Goal: Information Seeking & Learning: Learn about a topic

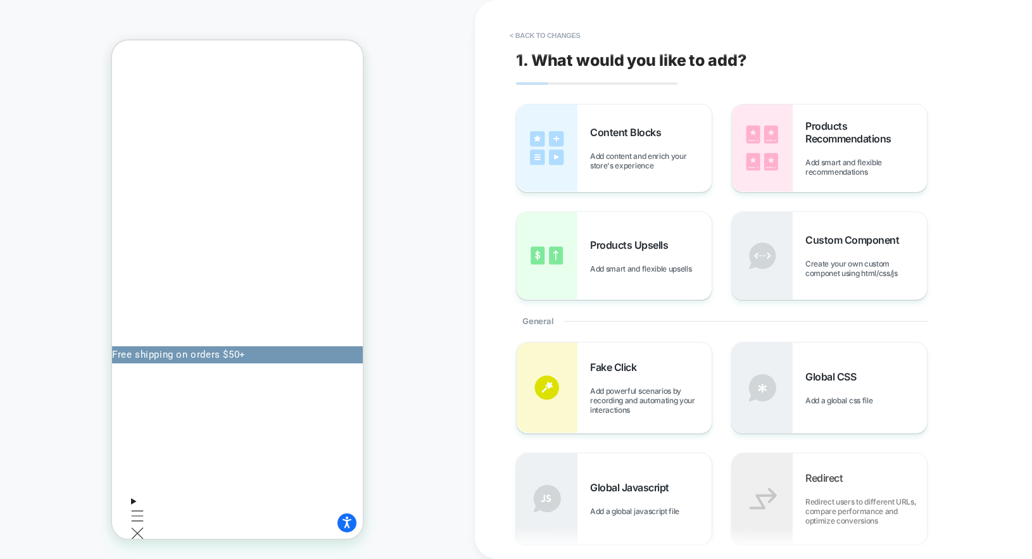
click at [451, 227] on div "PRODUCT: Age Reset Serum Intensive [deep wrinkle protocol with frc] PRODUCT: Ag…" at bounding box center [237, 280] width 475 height 534
click at [405, 270] on div "PRODUCT: Age Reset Serum Intensive [deep wrinkle protocol with frc] PRODUCT: Ag…" at bounding box center [237, 280] width 475 height 534
click at [420, 274] on div "PRODUCT: Age Reset Serum Intensive [deep wrinkle protocol with frc] PRODUCT: Ag…" at bounding box center [237, 280] width 475 height 534
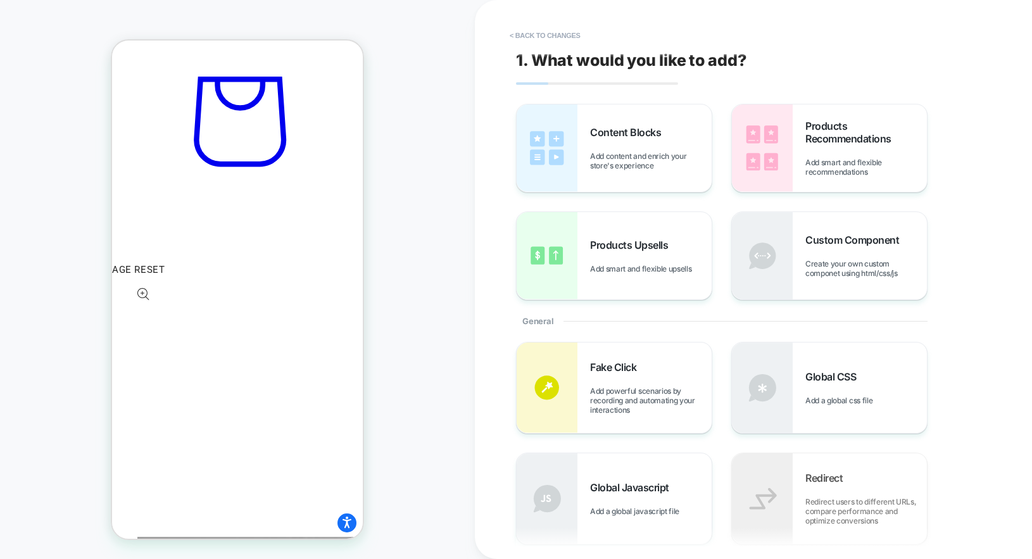
scroll to position [565, 0]
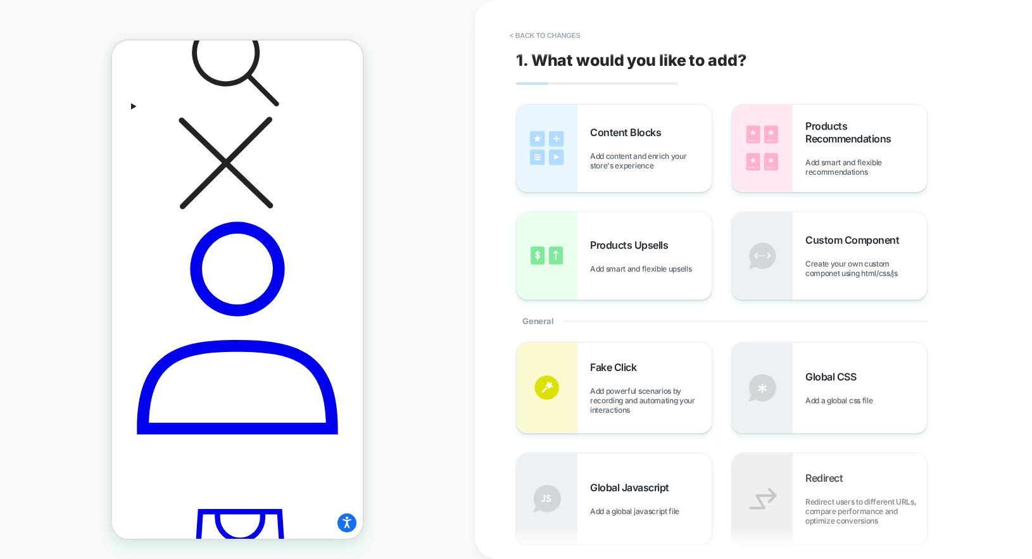
click at [386, 134] on div "PRODUCT: Age Reset Serum Intensive [deep wrinkle protocol with frc] PRODUCT: Ag…" at bounding box center [237, 280] width 475 height 534
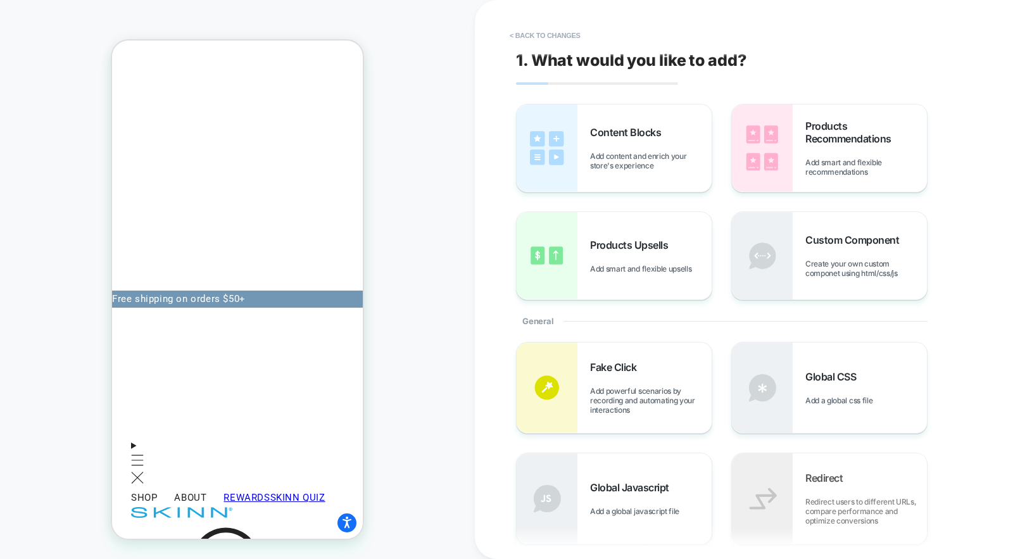
scroll to position [55, 0]
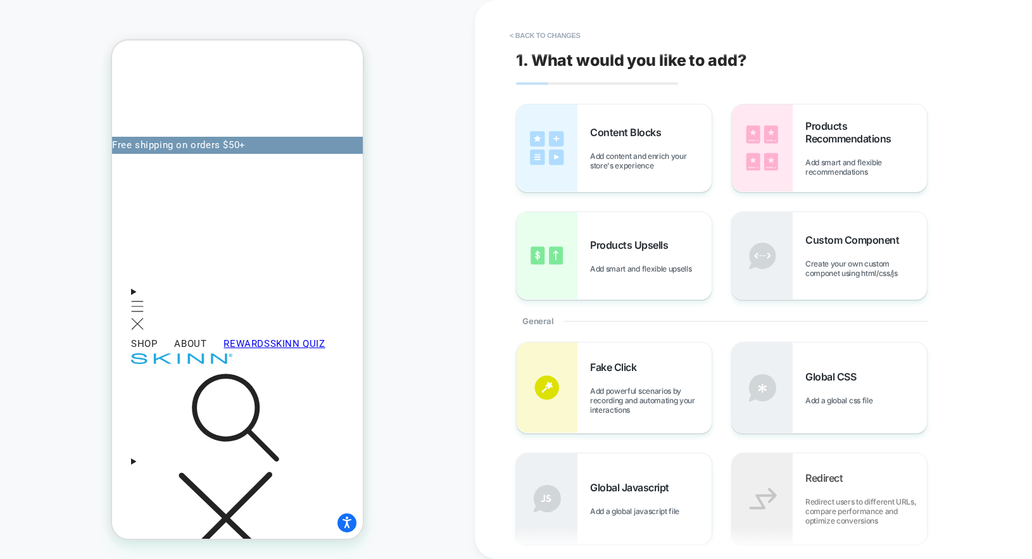
scroll to position [261, 0]
